Goal: Find specific page/section: Find specific page/section

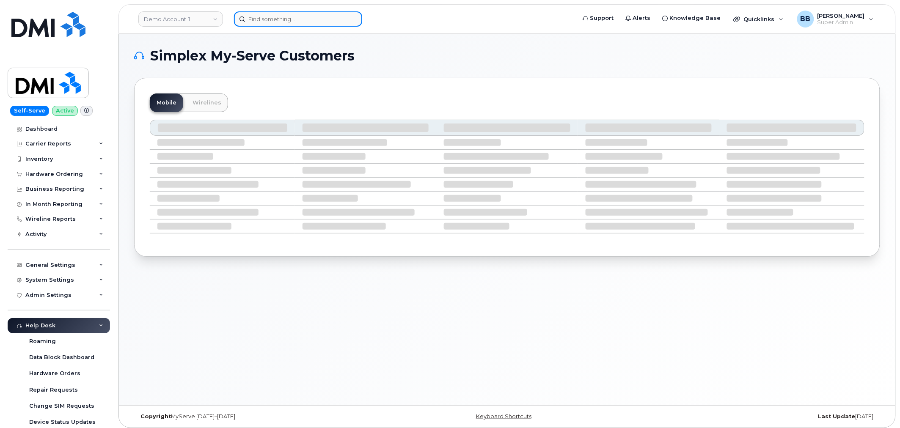
click at [299, 18] on input at bounding box center [298, 18] width 128 height 15
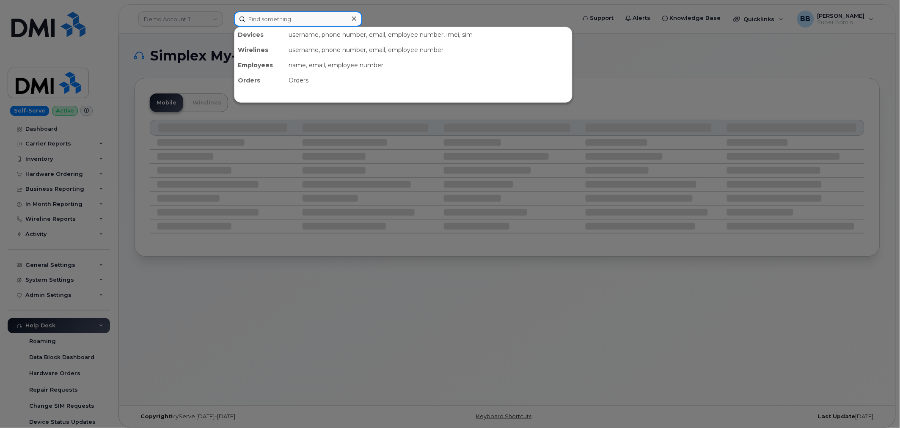
paste input "300303"
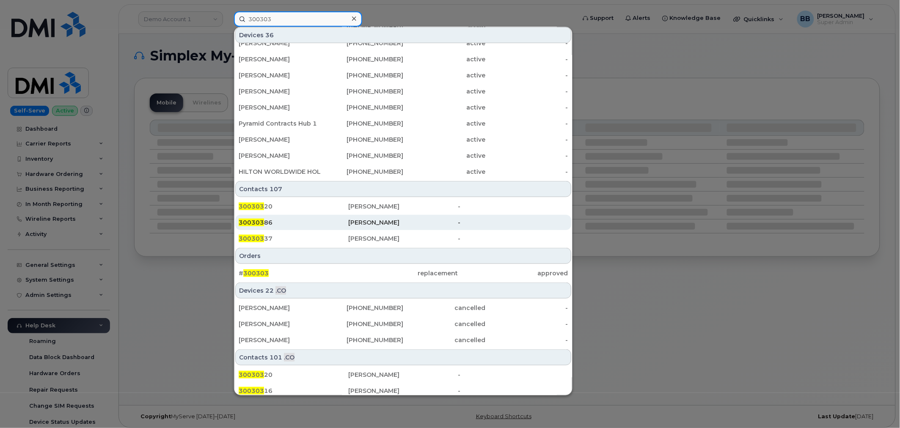
scroll to position [188, 0]
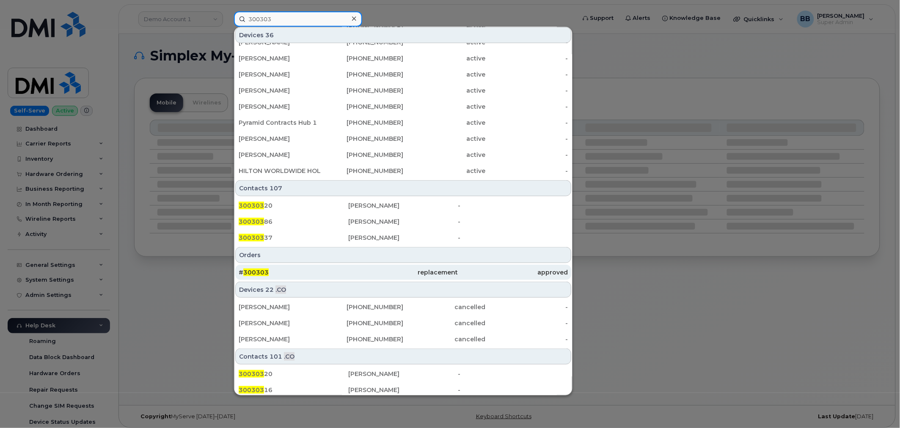
type input "300303"
click at [255, 272] on span "300303" at bounding box center [255, 273] width 25 height 8
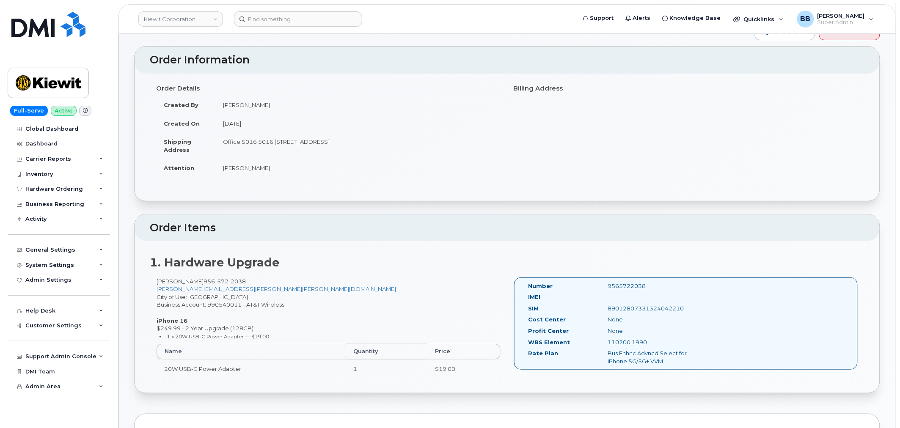
scroll to position [47, 0]
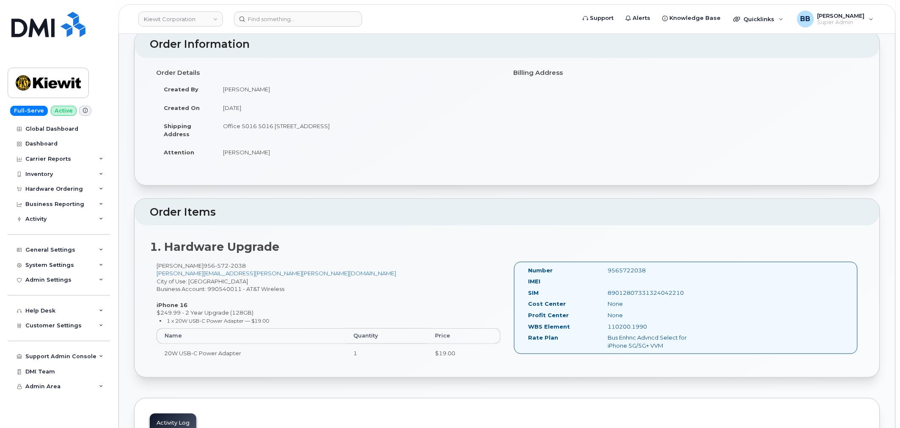
drag, startPoint x: 281, startPoint y: 154, endPoint x: 226, endPoint y: 151, distance: 55.1
click at [224, 153] on td "Krystal Montgomery" at bounding box center [358, 152] width 286 height 19
copy td "Krystal Montgomery"
